Goal: Task Accomplishment & Management: Use online tool/utility

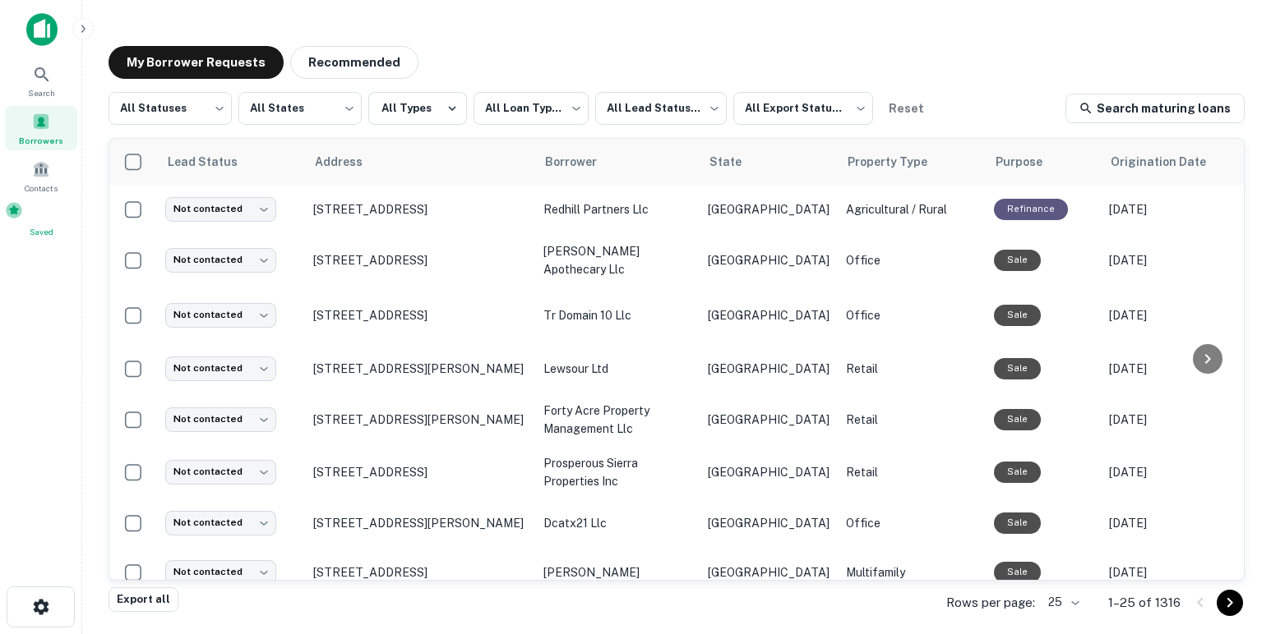
click at [23, 213] on span at bounding box center [14, 210] width 18 height 18
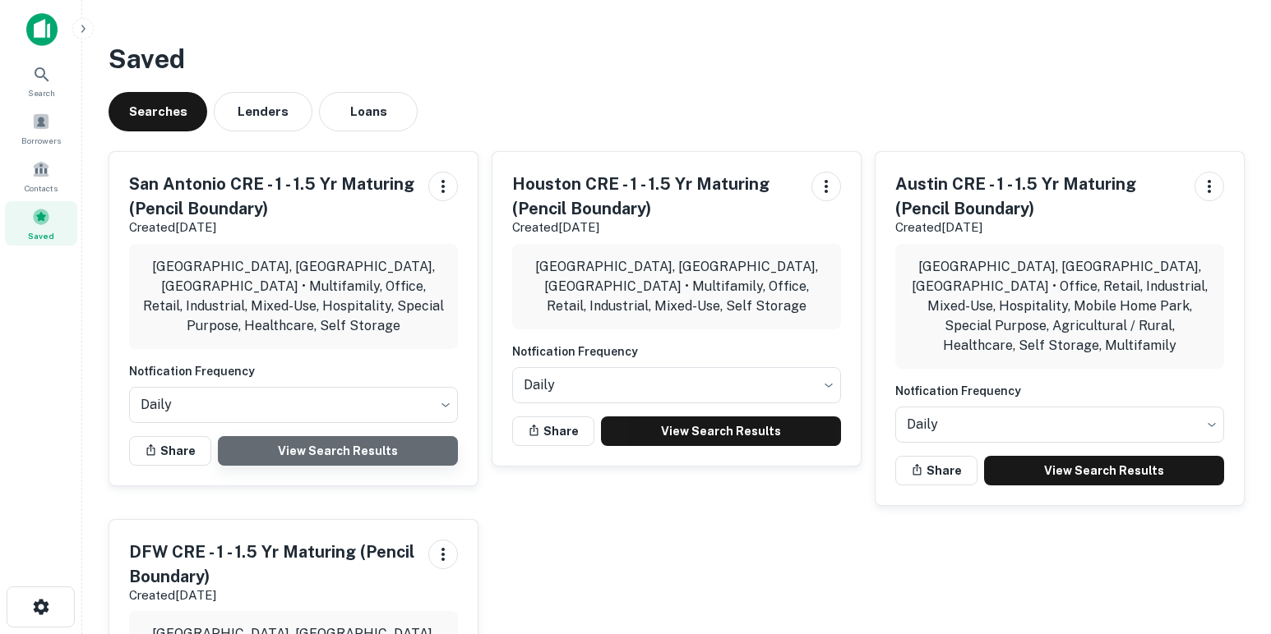
click at [384, 436] on link "View Search Results" at bounding box center [338, 451] width 240 height 30
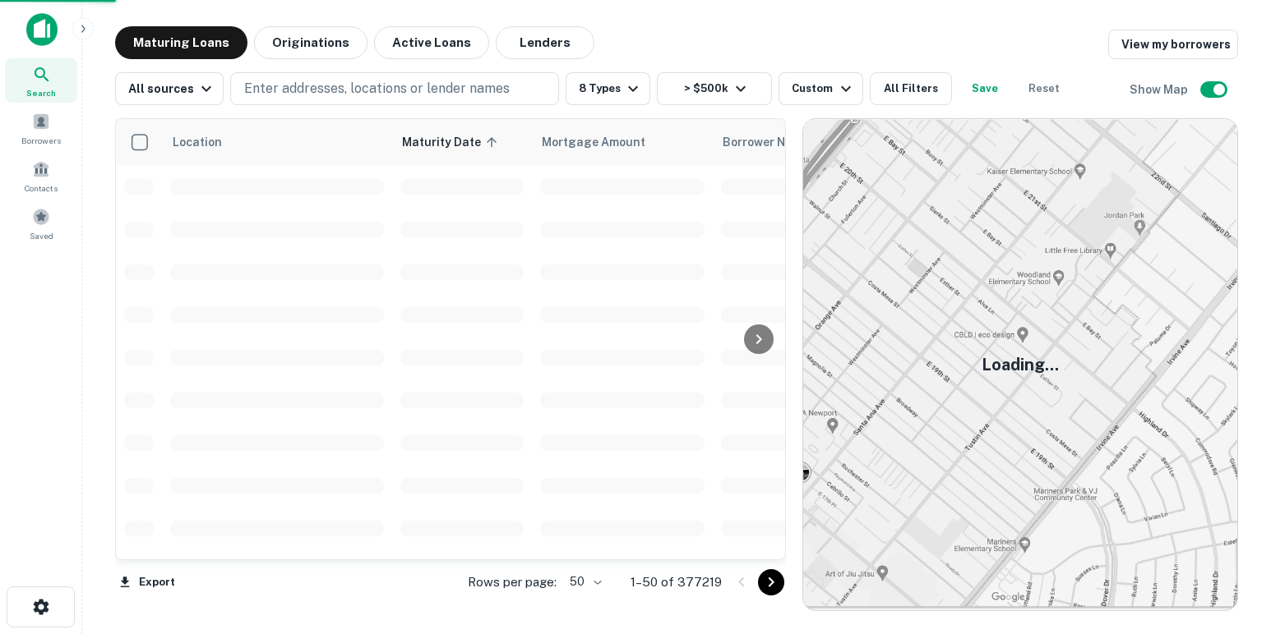
click at [591, 583] on body "Search Borrowers Contacts Saved Maturing Loans Originations Active Loans Lender…" at bounding box center [635, 317] width 1271 height 634
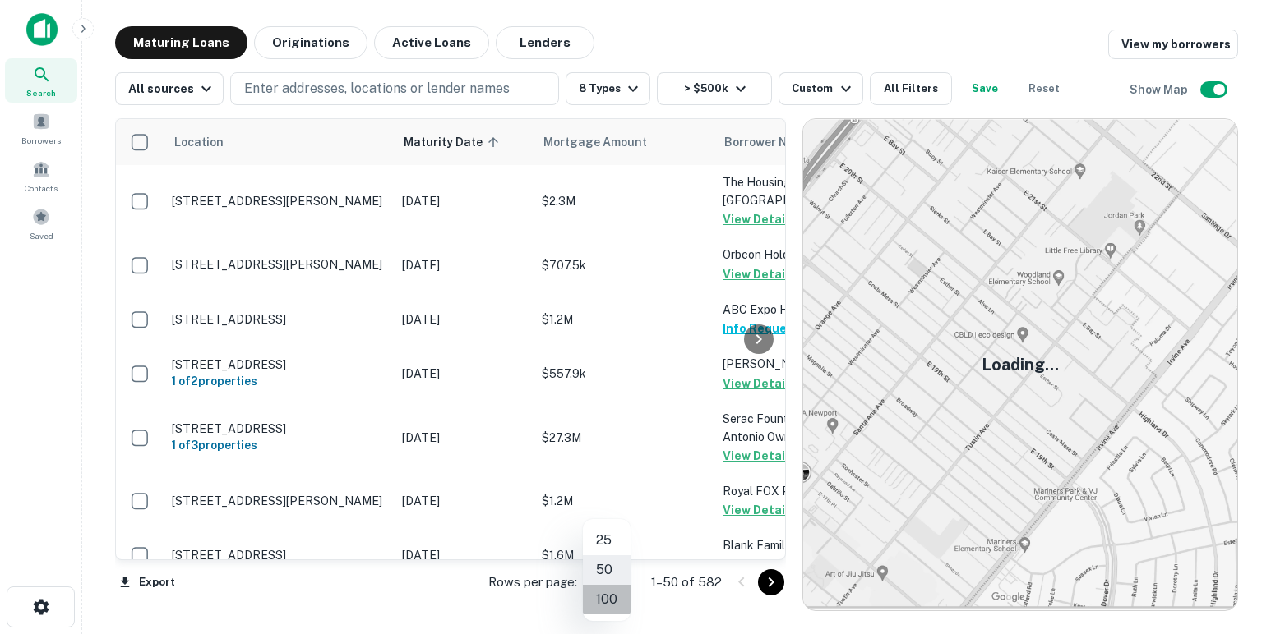
click at [607, 601] on li "100" at bounding box center [607, 600] width 48 height 30
type input "***"
click at [767, 590] on icon "Go to next page" at bounding box center [771, 583] width 20 height 20
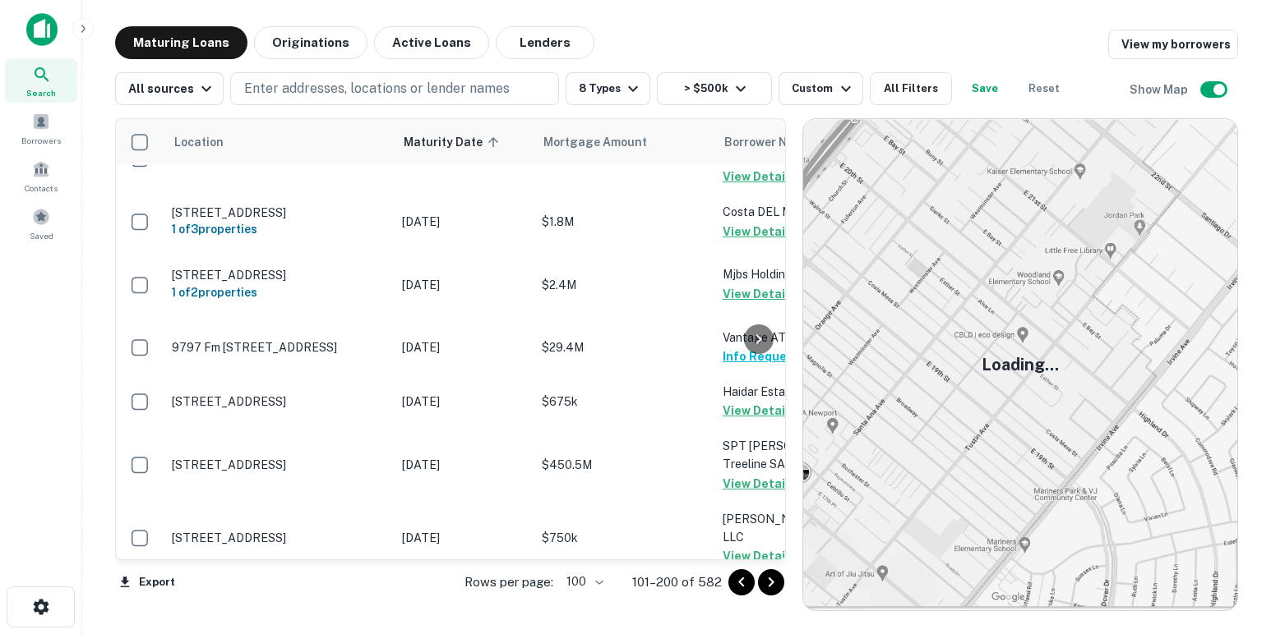
scroll to position [5660, 0]
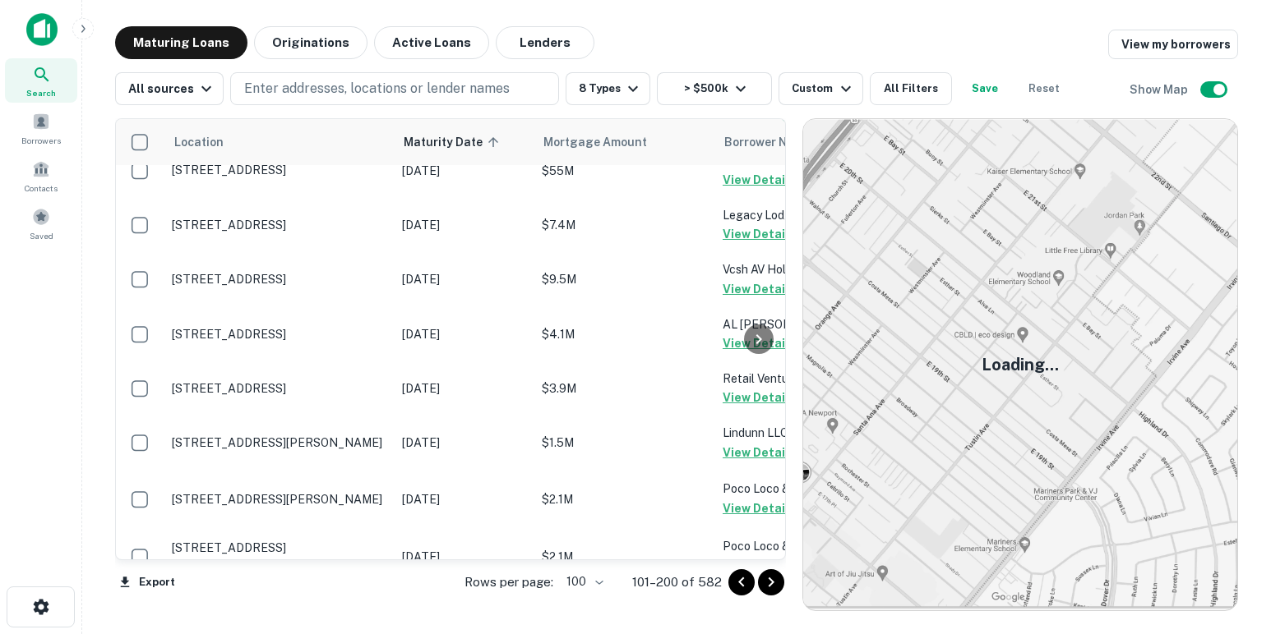
click at [771, 576] on icon "Go to next page" at bounding box center [771, 583] width 20 height 20
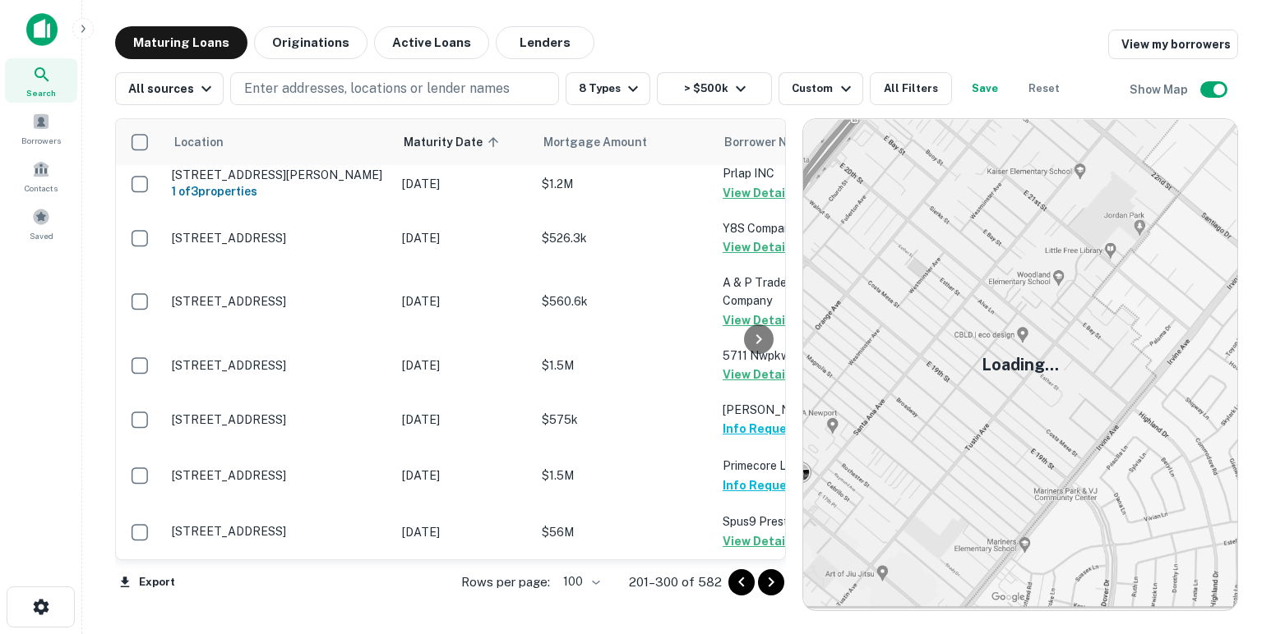
scroll to position [6077, 0]
click at [768, 578] on icon "Go to next page" at bounding box center [771, 583] width 6 height 10
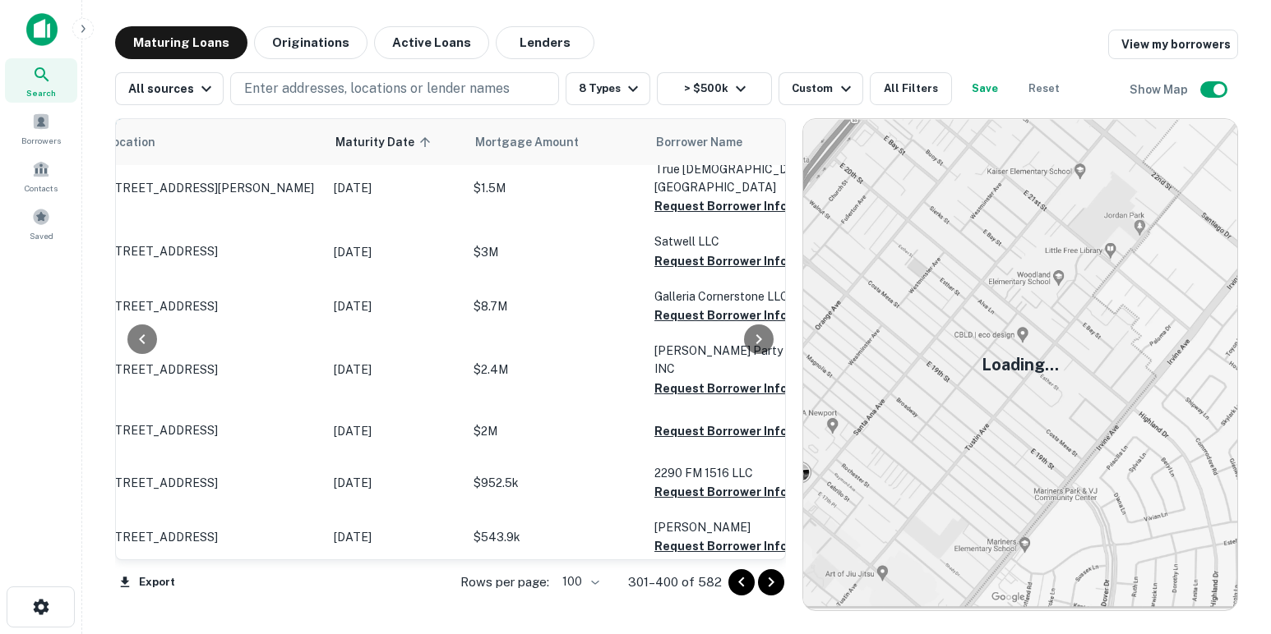
scroll to position [3882, 68]
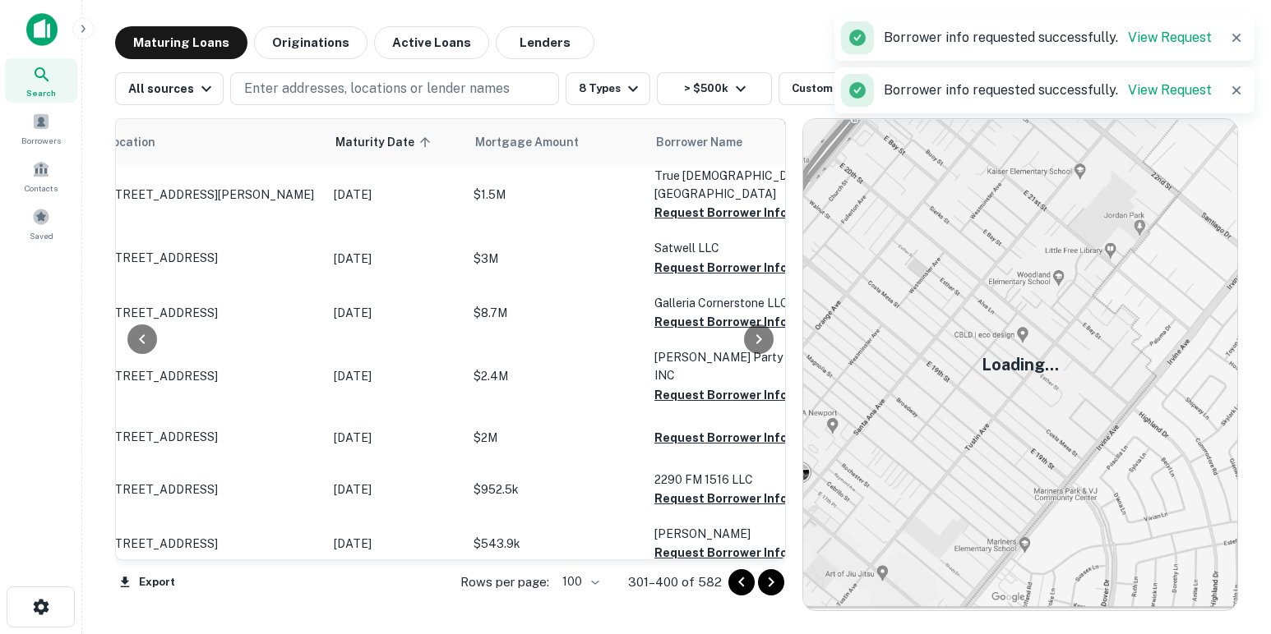
click at [691, 78] on button "Request Borrower Info" at bounding box center [720, 68] width 133 height 20
click at [694, 150] on button "Request Borrower Info" at bounding box center [720, 141] width 133 height 20
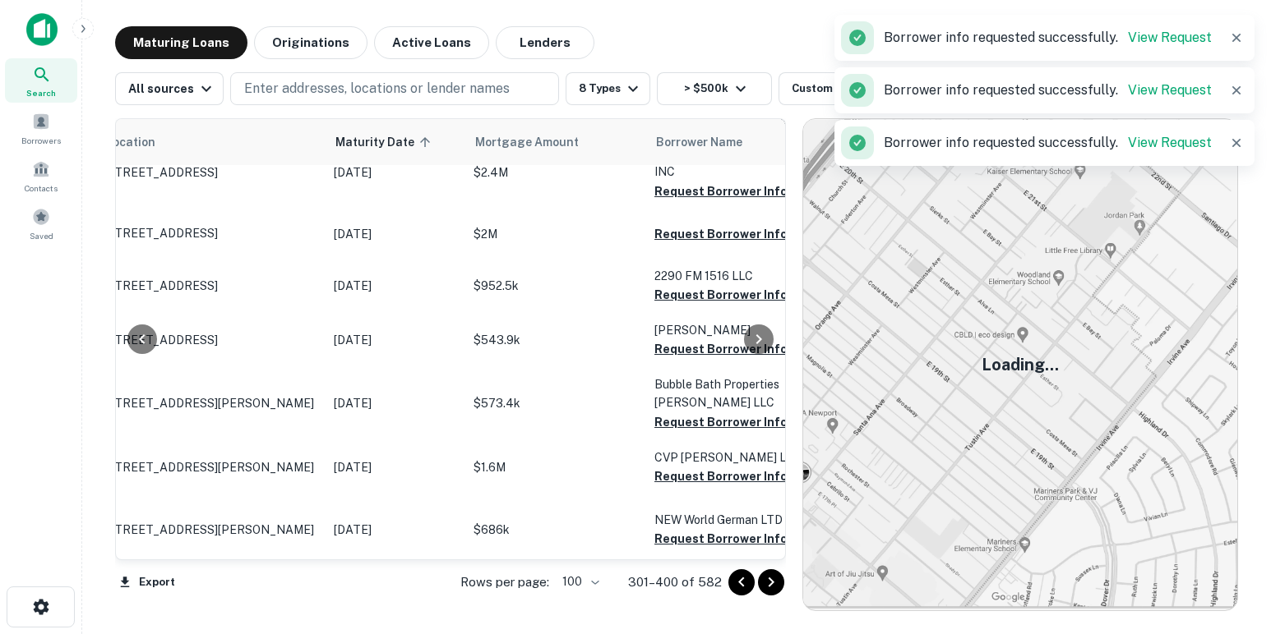
scroll to position [4090, 68]
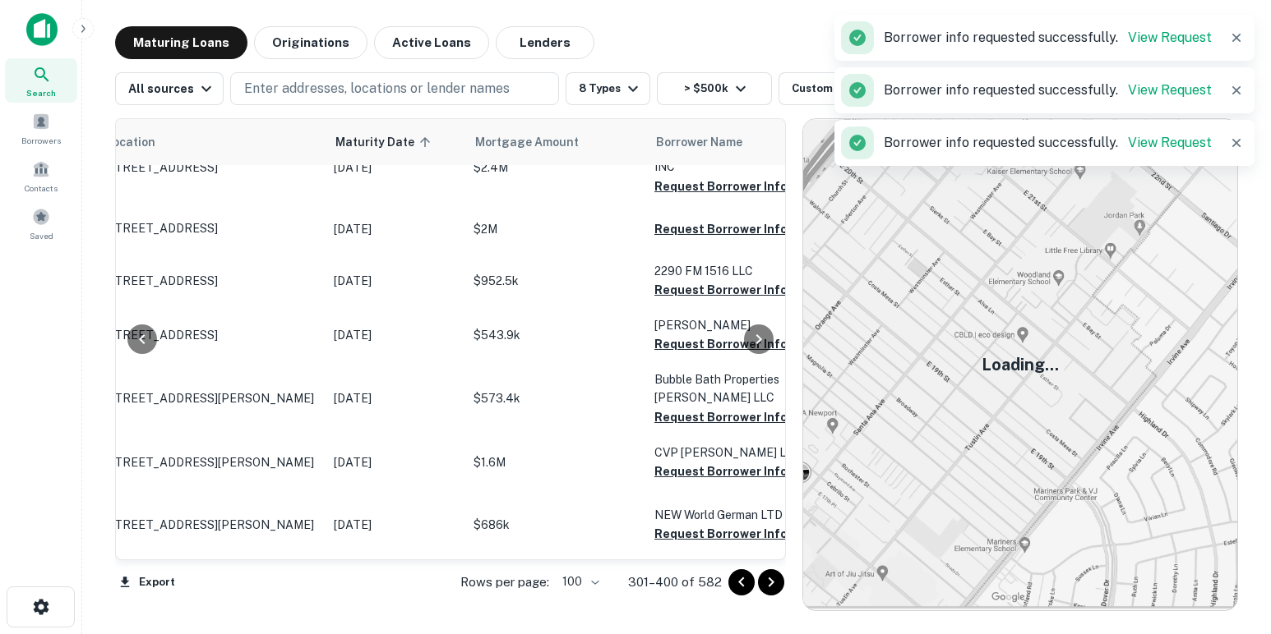
click at [685, 14] on button "Request Borrower Info" at bounding box center [720, 4] width 133 height 20
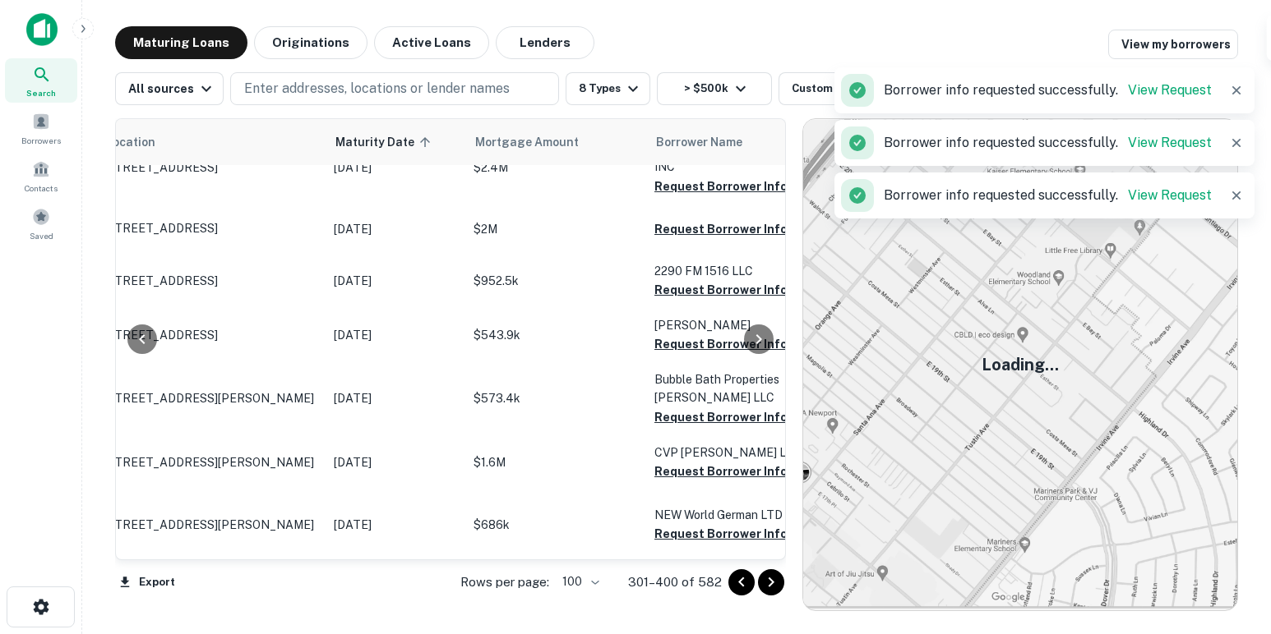
click at [689, 69] on button "Request Borrower Info" at bounding box center [720, 59] width 133 height 20
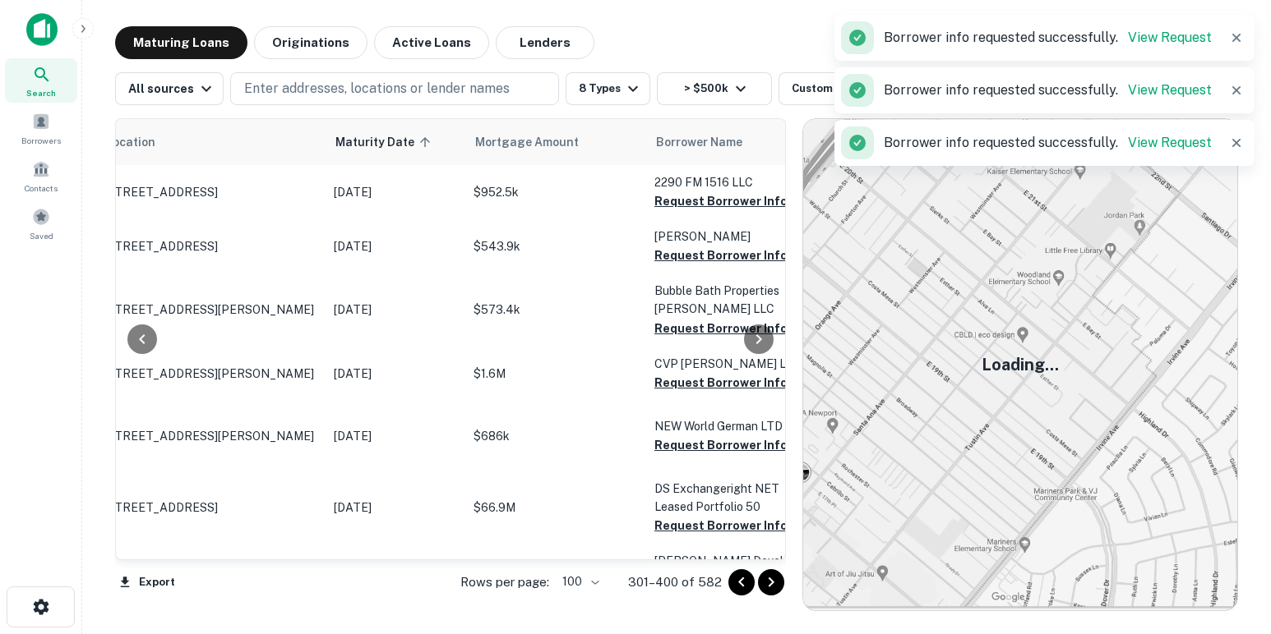
click at [682, 35] on button "Request Borrower Info" at bounding box center [720, 25] width 133 height 20
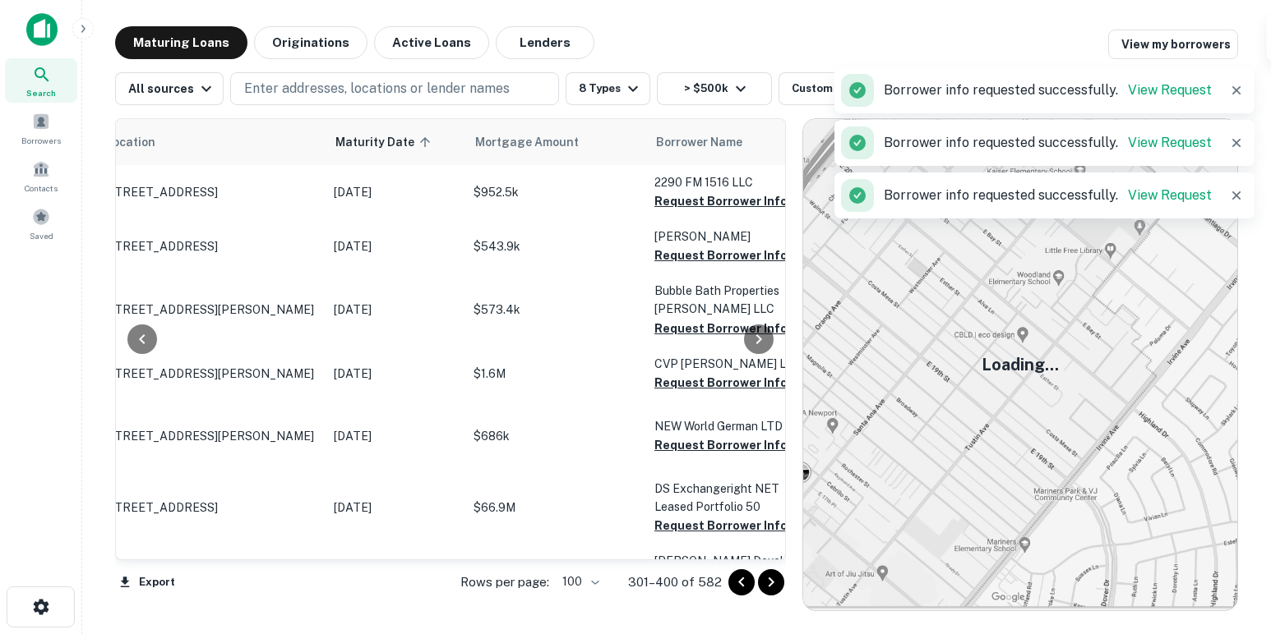
click at [683, 108] on button "Request Borrower Info" at bounding box center [720, 98] width 133 height 20
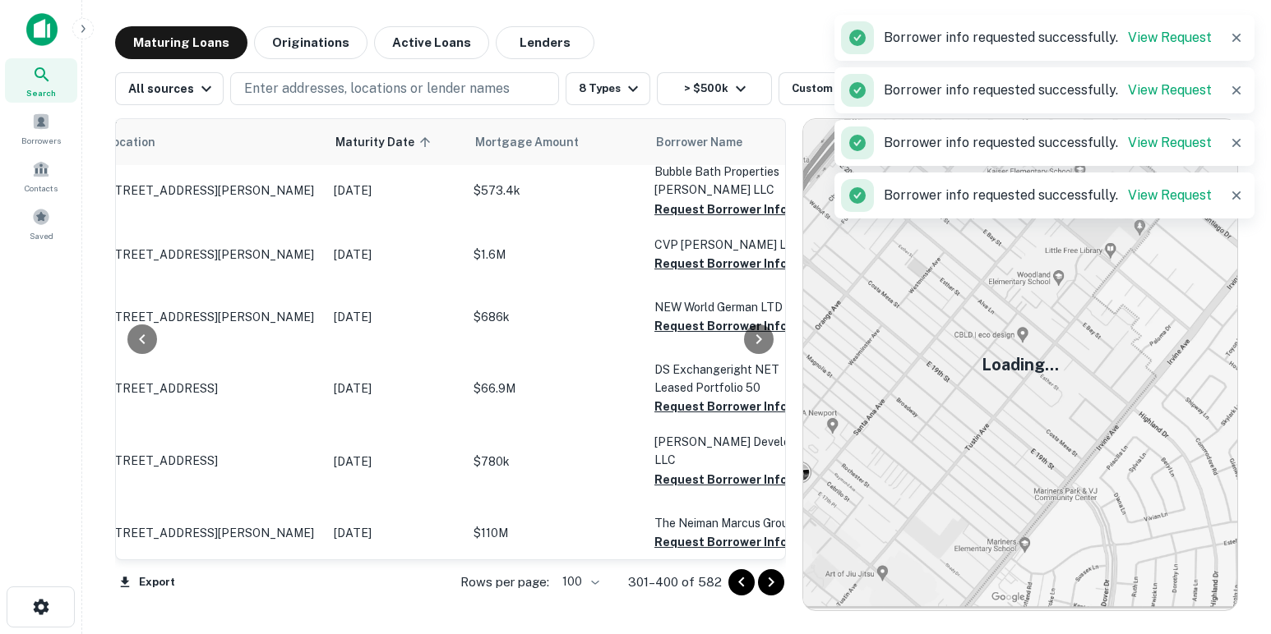
scroll to position [4351, 68]
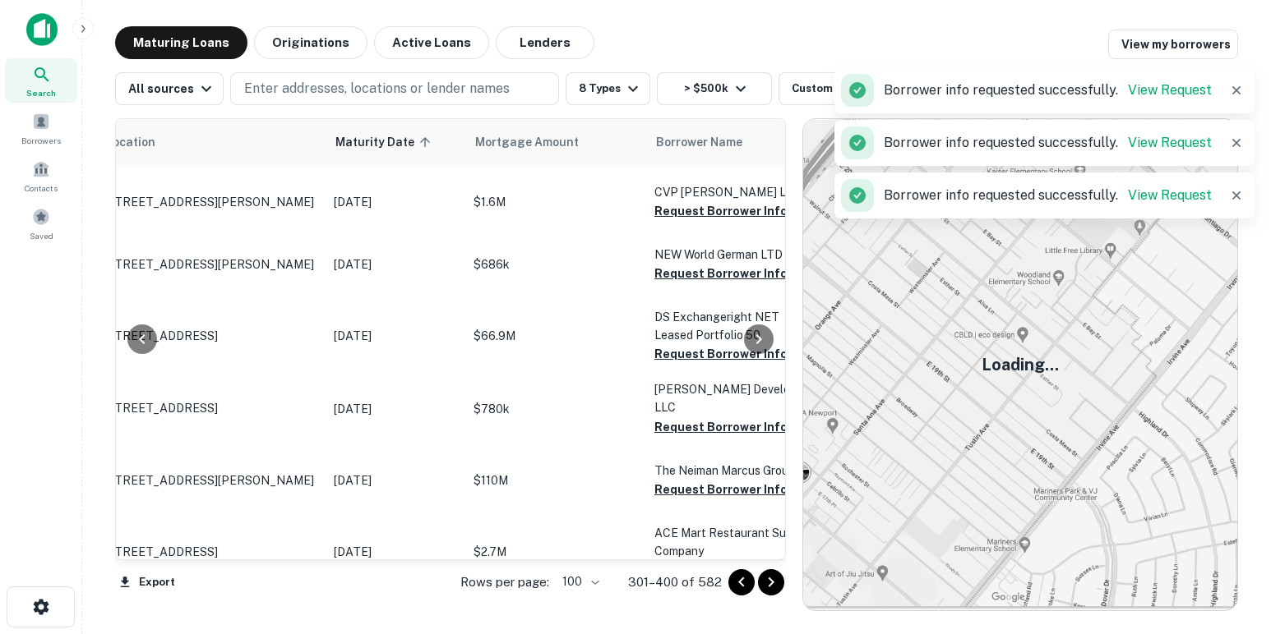
click at [674, 39] on button "Request Borrower Info" at bounding box center [720, 30] width 133 height 20
click at [680, 94] on button "Request Borrower Info" at bounding box center [720, 84] width 133 height 20
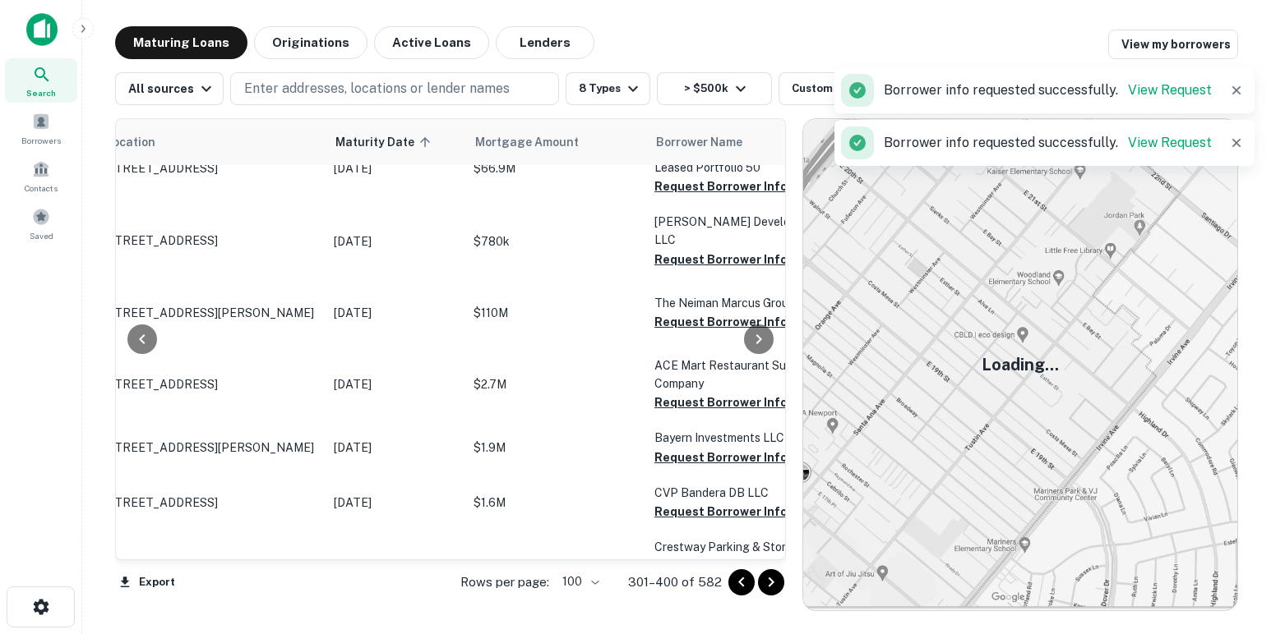
scroll to position [4519, 68]
click at [681, 53] on button "Request Borrower Info" at bounding box center [720, 43] width 133 height 20
click at [676, 115] on button "Request Borrower Info" at bounding box center [720, 105] width 133 height 20
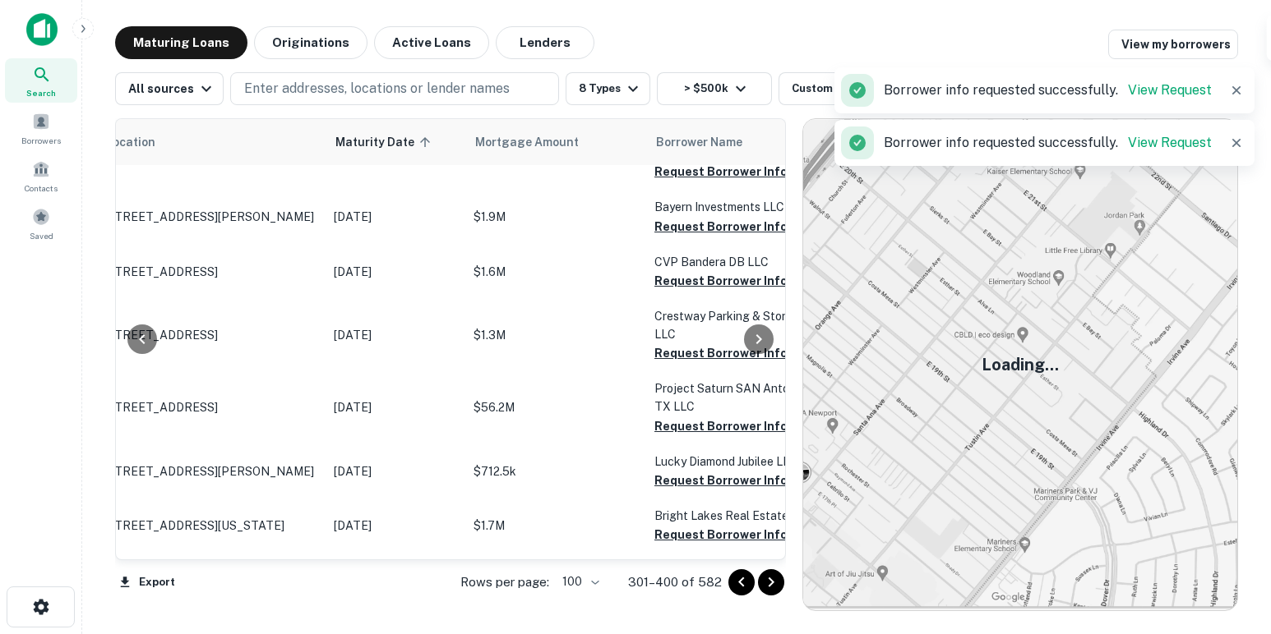
scroll to position [4751, 68]
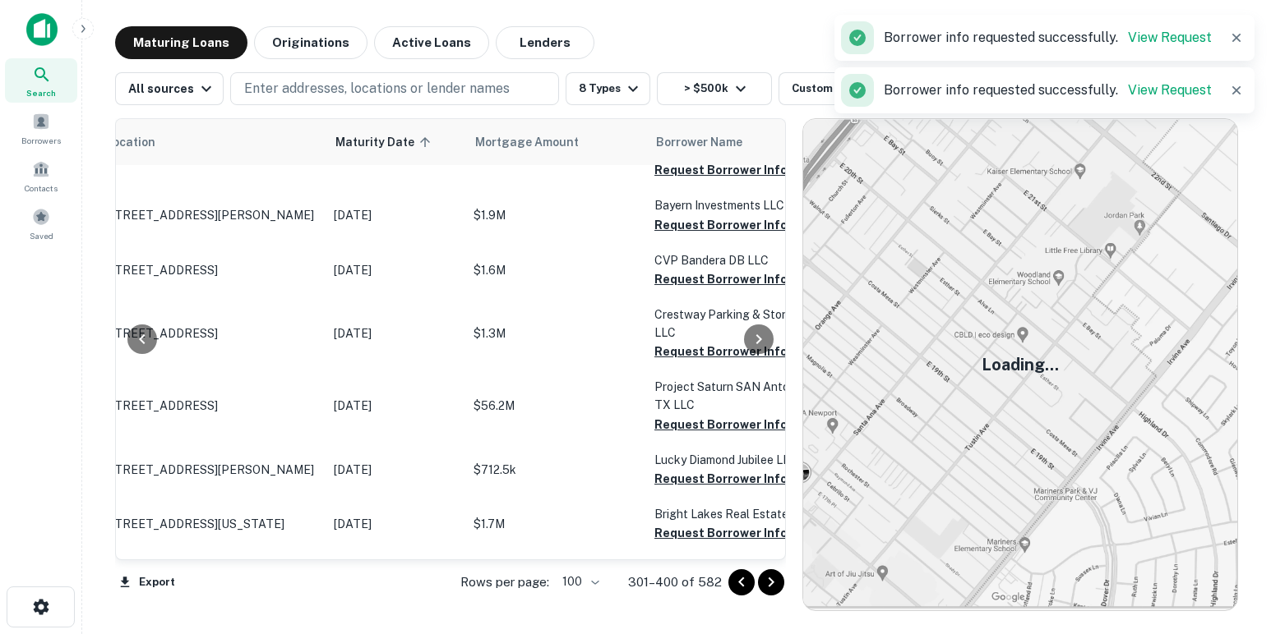
click at [675, 37] on button "Request Borrower Info" at bounding box center [720, 27] width 133 height 20
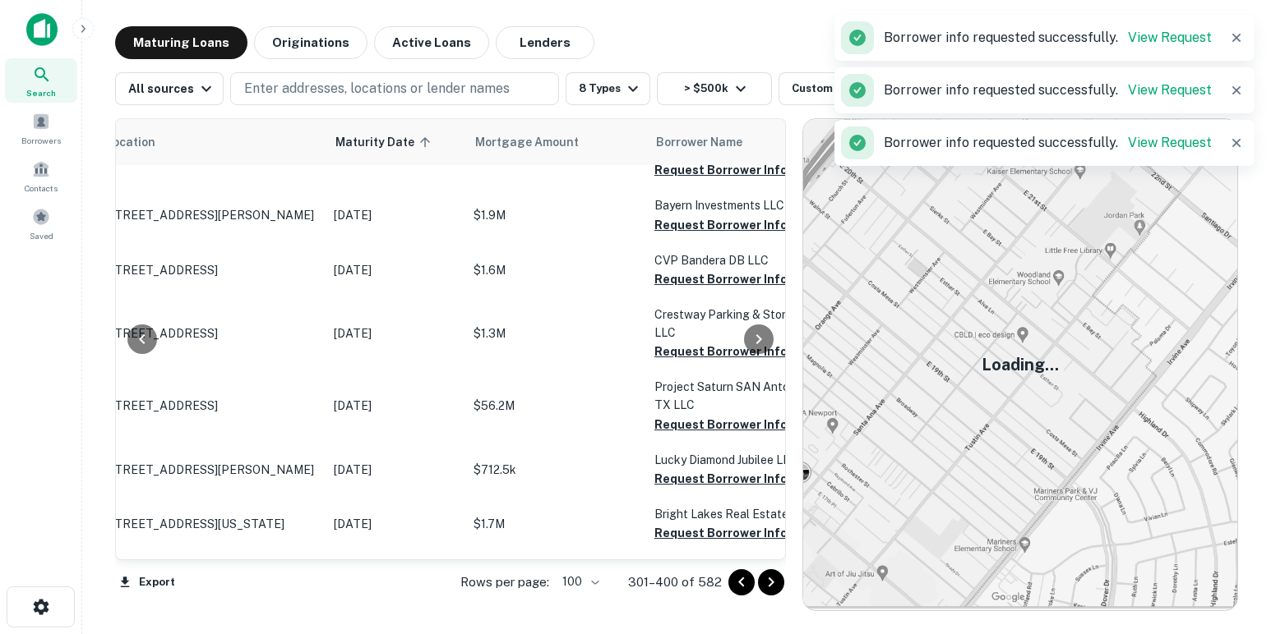
click at [679, 99] on button "Request Borrower Info" at bounding box center [720, 90] width 133 height 20
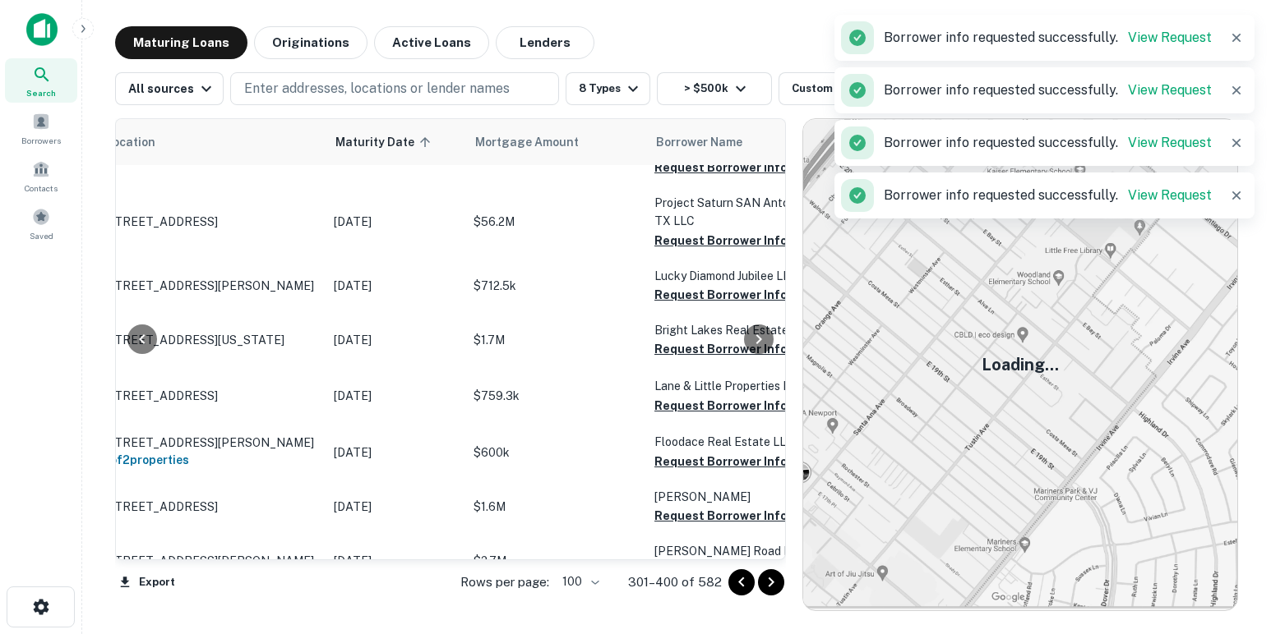
scroll to position [4937, 68]
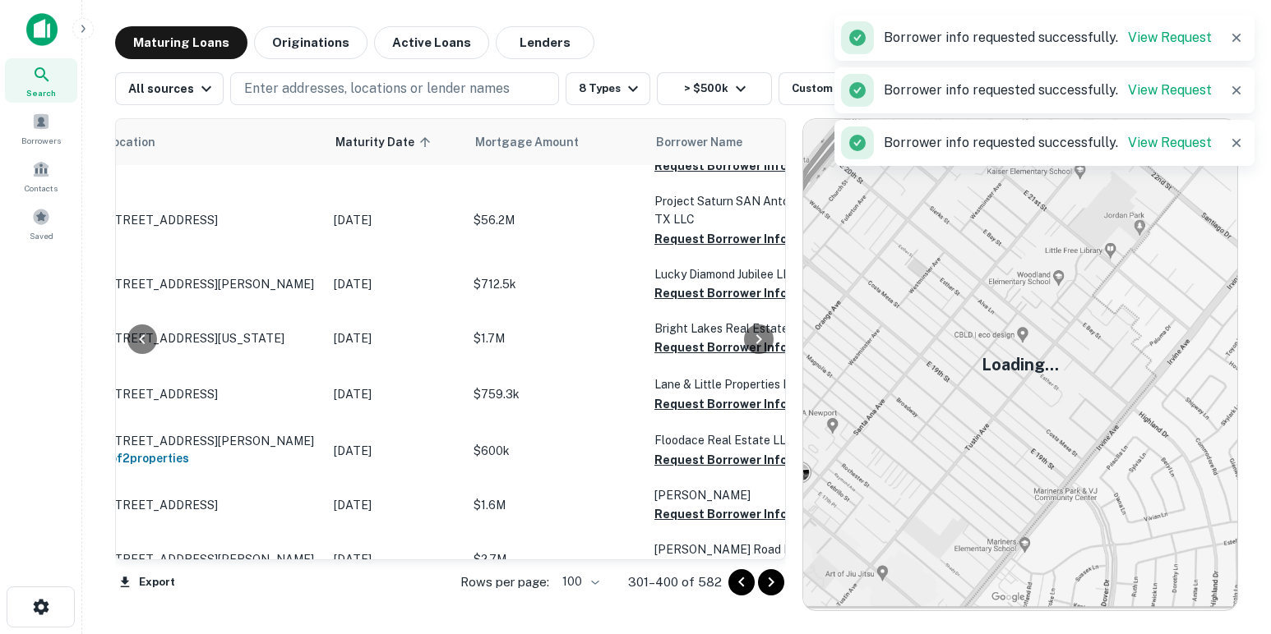
click at [676, 49] on button "Request Borrower Info" at bounding box center [720, 40] width 133 height 20
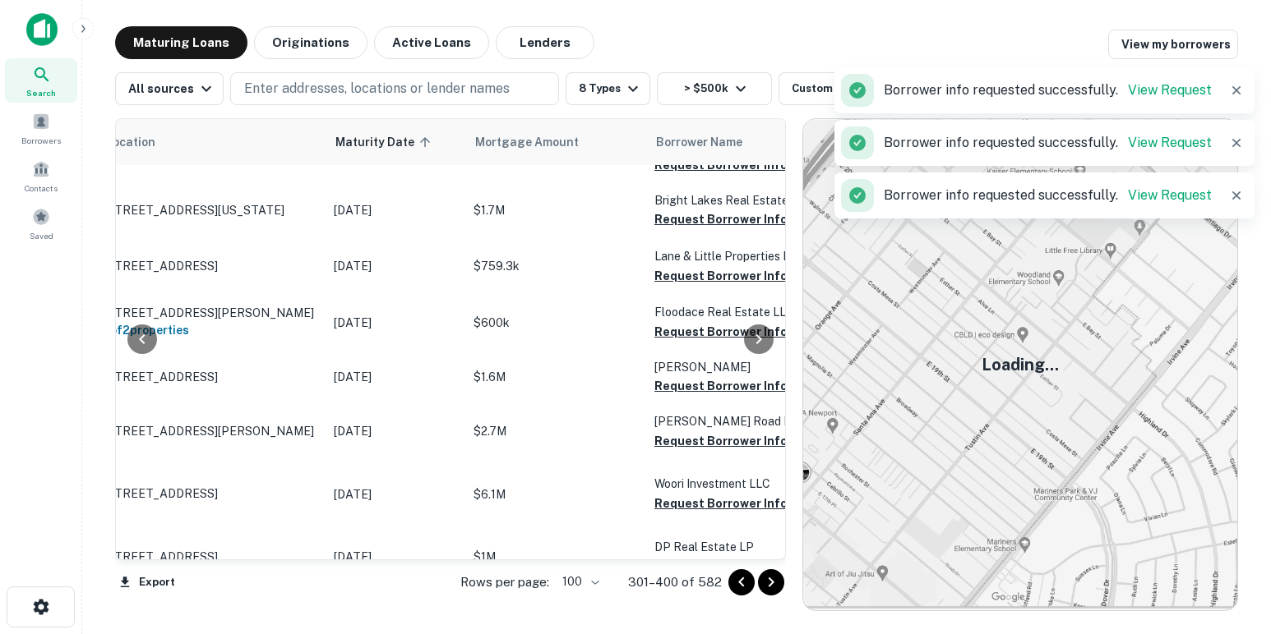
scroll to position [5066, 68]
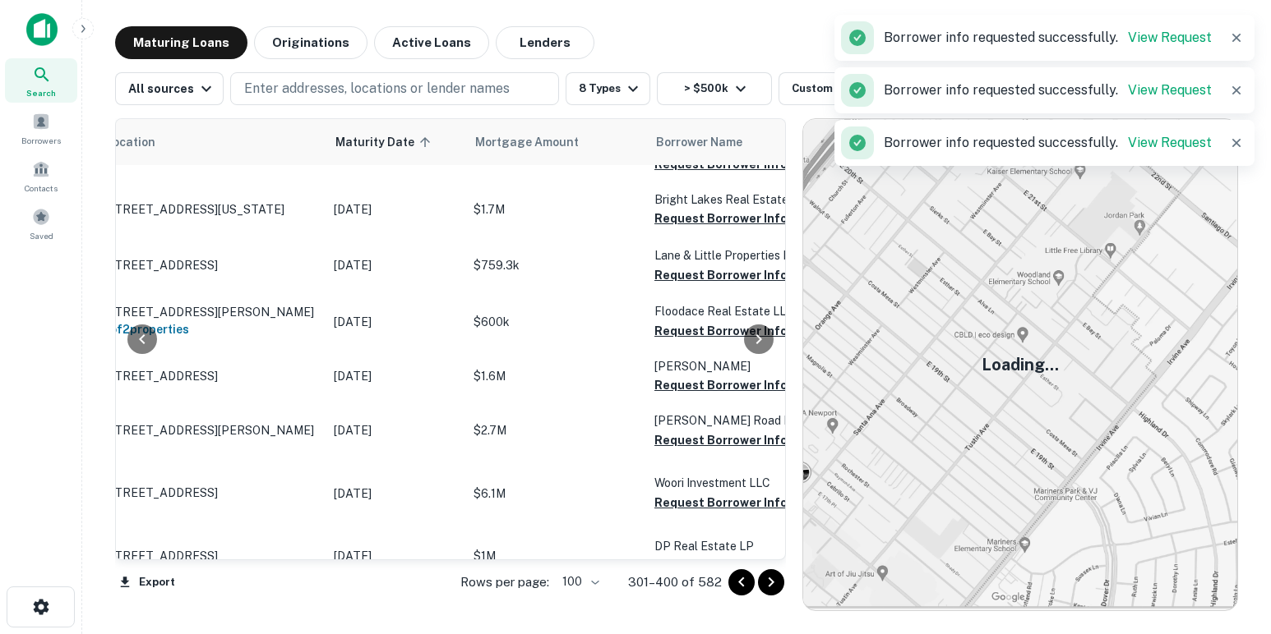
click at [680, 47] on button "Request Borrower Info" at bounding box center [720, 37] width 133 height 20
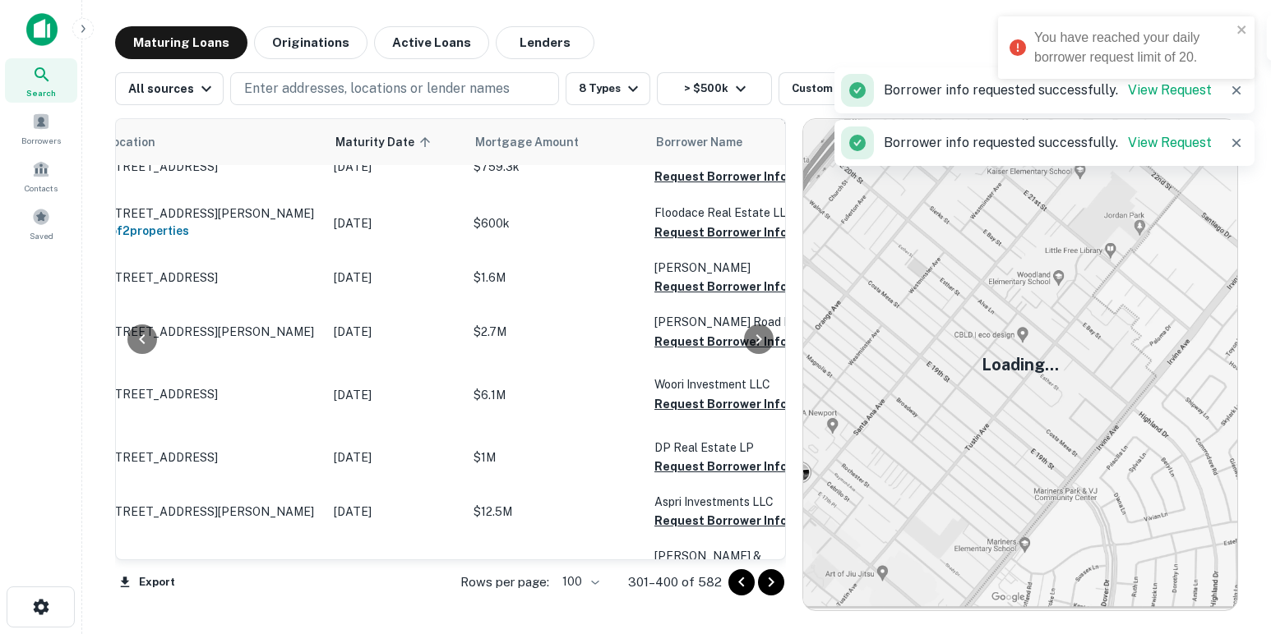
scroll to position [5202, 68]
